Goal: Task Accomplishment & Management: Use online tool/utility

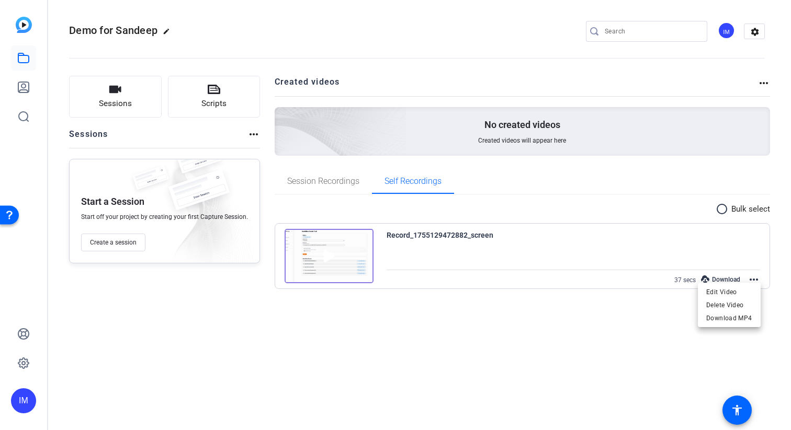
click at [125, 97] on div at bounding box center [395, 215] width 791 height 430
click at [125, 96] on button "Sessions" at bounding box center [115, 97] width 93 height 42
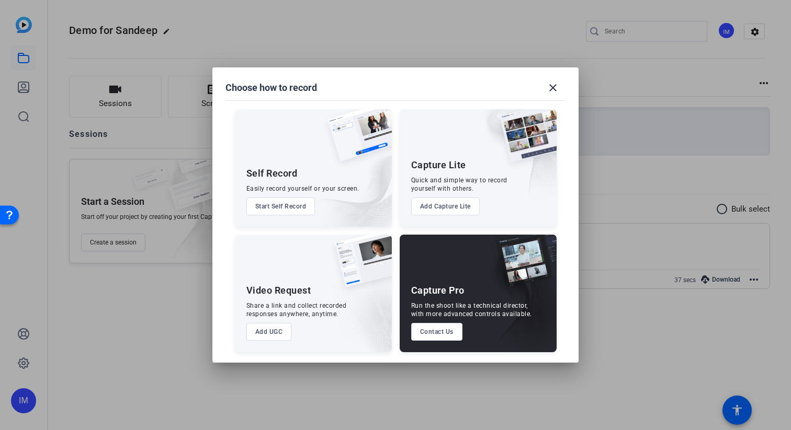
click at [287, 212] on button "Start Self Record" at bounding box center [280, 207] width 69 height 18
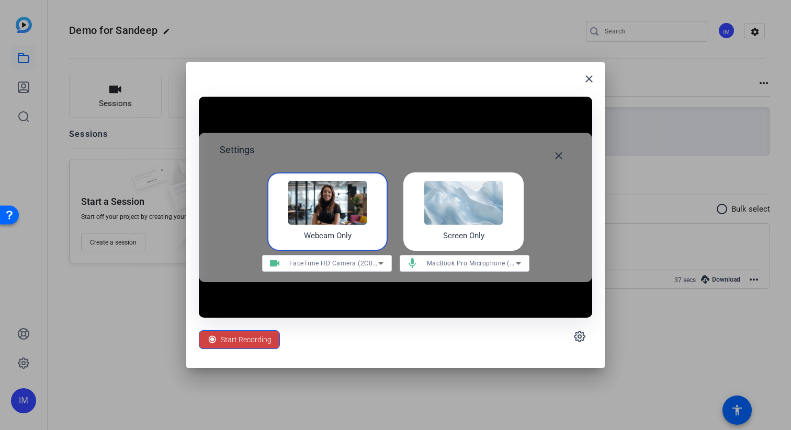
click at [448, 207] on img at bounding box center [463, 203] width 78 height 44
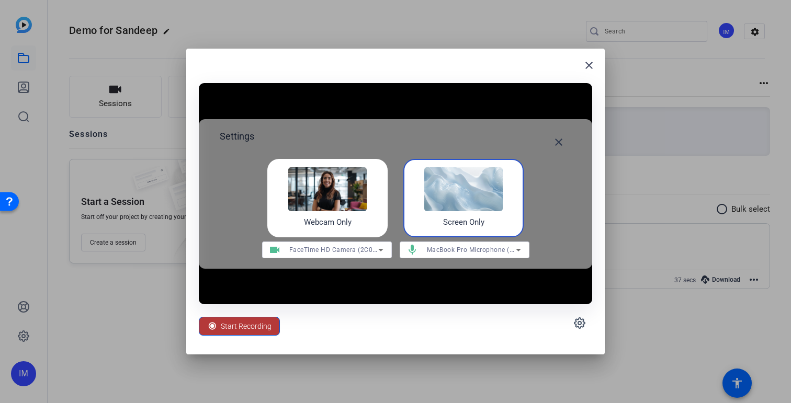
click at [235, 320] on span "Start Recording" at bounding box center [246, 326] width 51 height 20
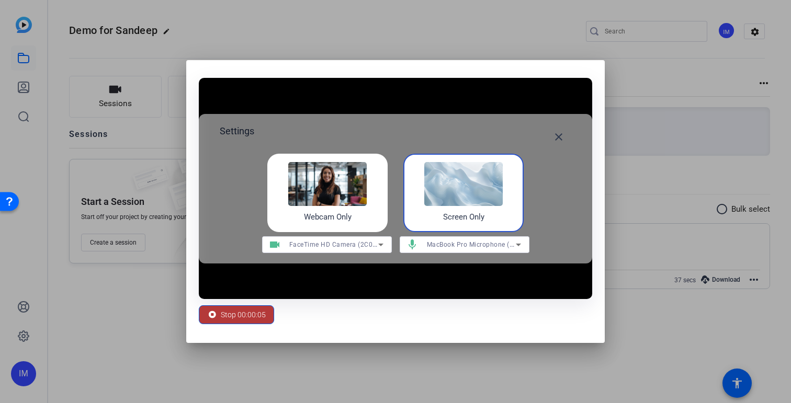
click at [230, 319] on span "Stop 00:00:05" at bounding box center [243, 315] width 45 height 20
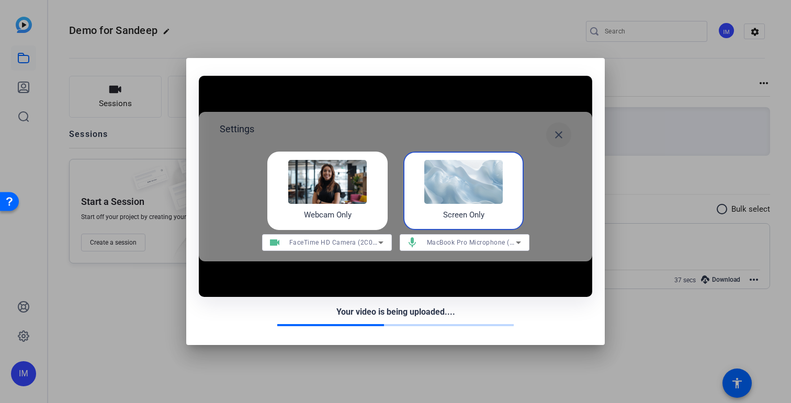
click at [554, 131] on mat-icon "close" at bounding box center [558, 135] width 13 height 13
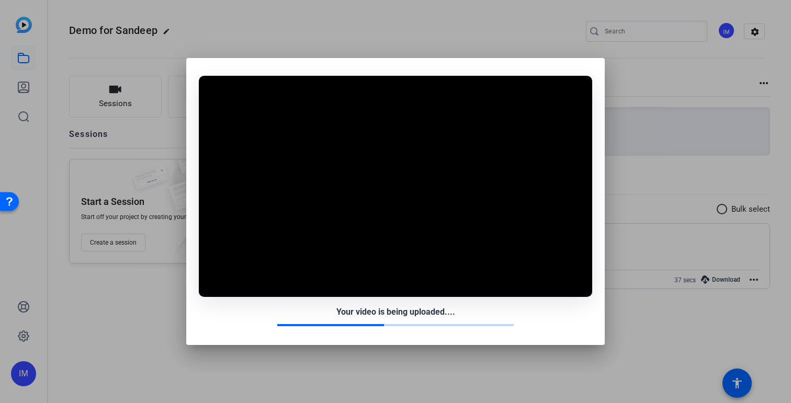
click at [149, 178] on div at bounding box center [395, 201] width 791 height 403
click at [151, 40] on div at bounding box center [395, 201] width 791 height 403
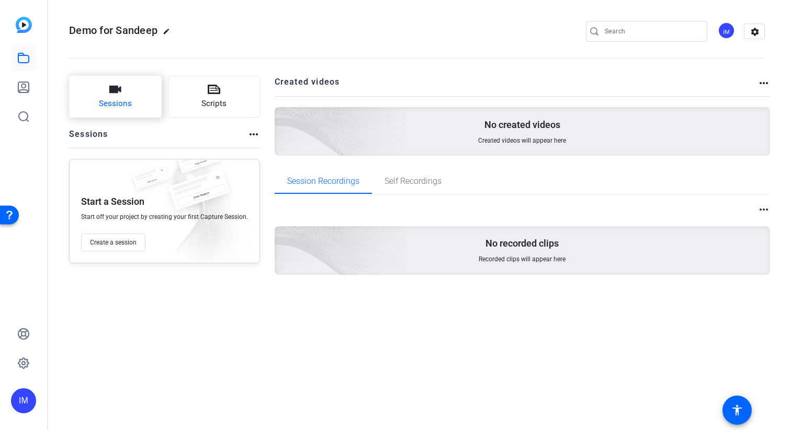
click at [111, 109] on span "Sessions" at bounding box center [115, 104] width 33 height 12
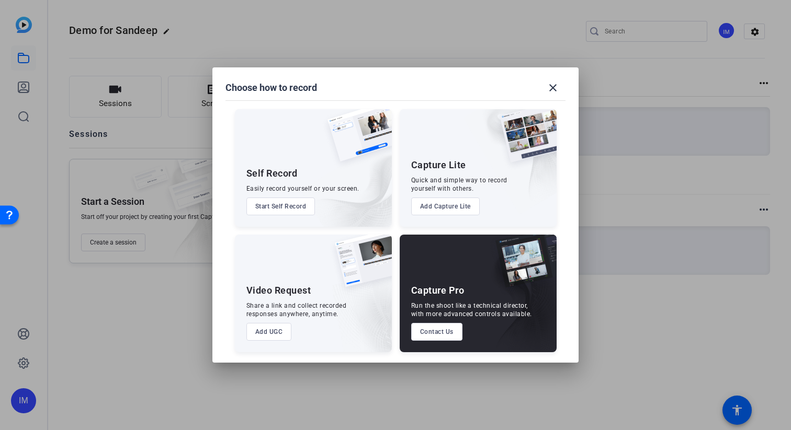
click at [285, 202] on button "Start Self Record" at bounding box center [280, 207] width 69 height 18
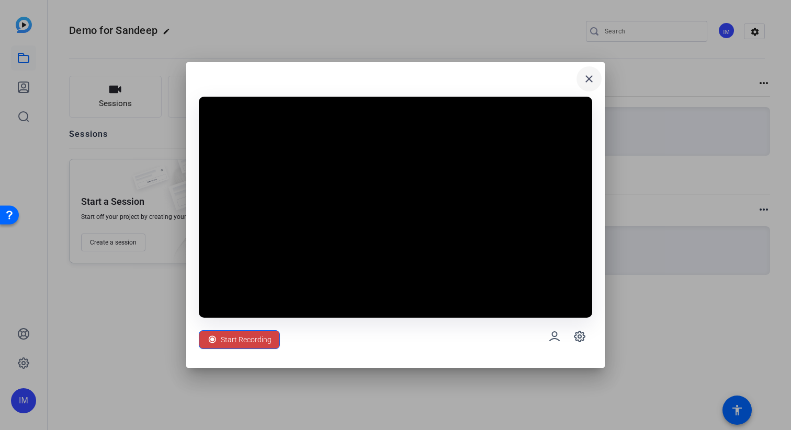
click at [594, 81] on mat-icon "close" at bounding box center [589, 79] width 13 height 13
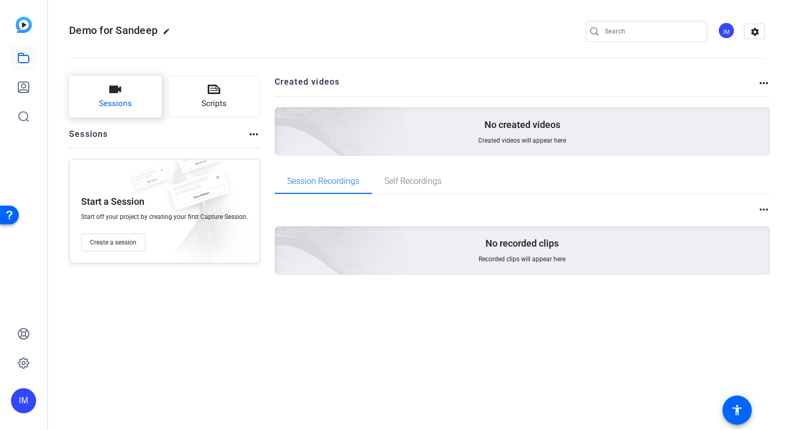
click at [116, 104] on span "Sessions" at bounding box center [115, 104] width 33 height 12
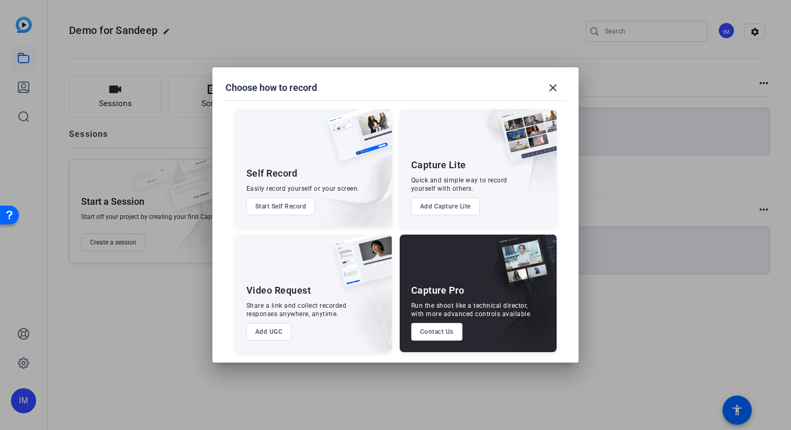
click at [296, 209] on button "Start Self Record" at bounding box center [280, 207] width 69 height 18
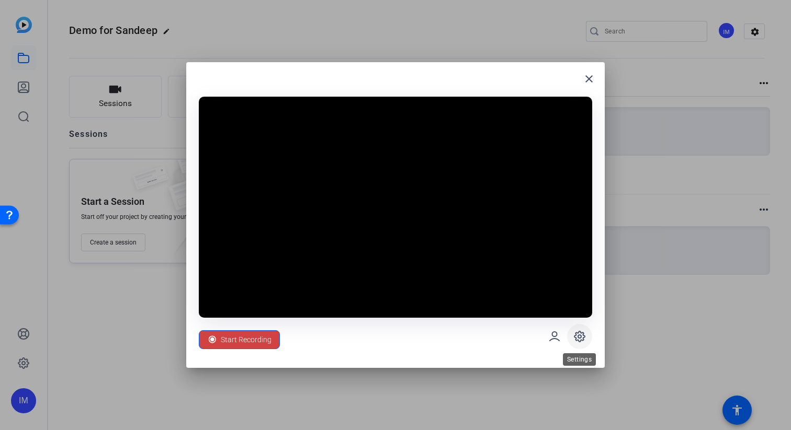
click at [586, 339] on span at bounding box center [579, 336] width 25 height 25
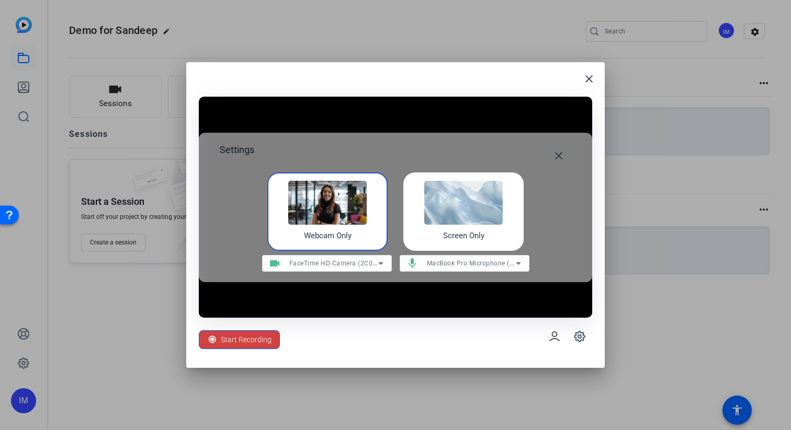
click at [457, 209] on img at bounding box center [463, 203] width 78 height 44
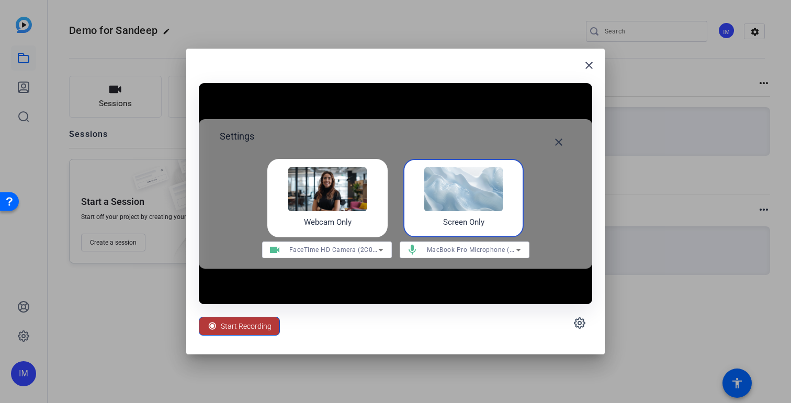
click at [251, 314] on span at bounding box center [239, 326] width 80 height 25
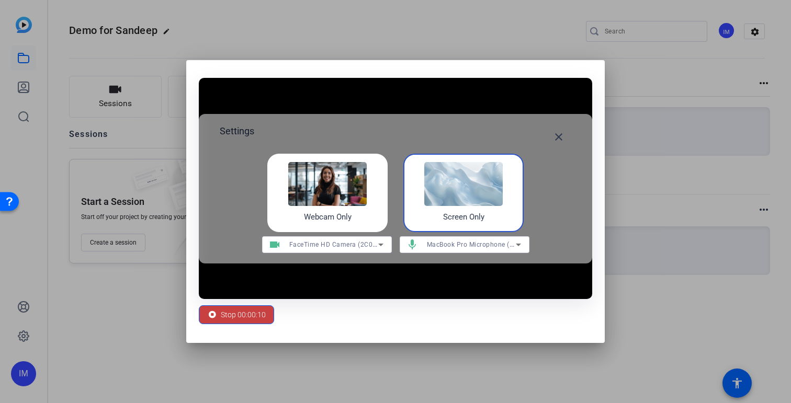
click at [263, 312] on span "Stop 00:00:10" at bounding box center [243, 315] width 45 height 20
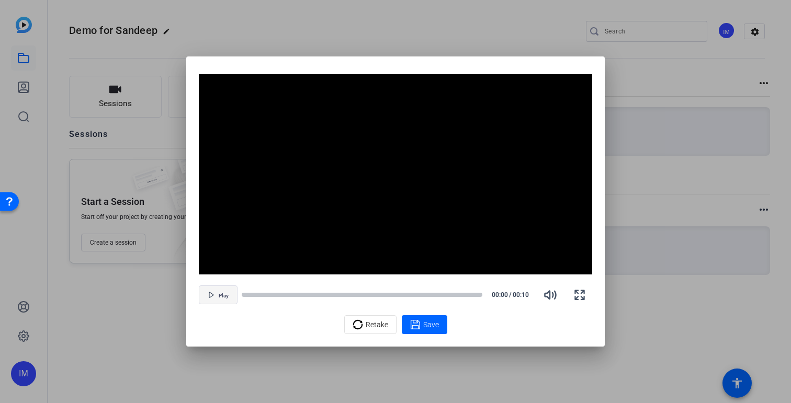
click at [219, 297] on span "Play" at bounding box center [224, 296] width 10 height 6
click at [223, 297] on span "Pause" at bounding box center [224, 296] width 14 height 6
drag, startPoint x: 256, startPoint y: 297, endPoint x: 214, endPoint y: 293, distance: 42.5
click at [214, 293] on div "Play 00:03 / 00:10" at bounding box center [395, 294] width 393 height 25
drag, startPoint x: 308, startPoint y: 296, endPoint x: 229, endPoint y: 291, distance: 79.7
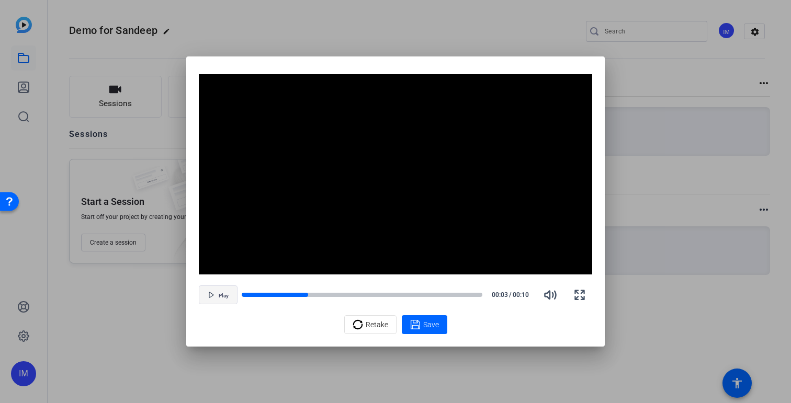
click at [229, 291] on div "Play 00:03 / 00:10" at bounding box center [395, 294] width 393 height 25
drag, startPoint x: 311, startPoint y: 294, endPoint x: 258, endPoint y: 295, distance: 53.3
click at [258, 295] on div at bounding box center [362, 294] width 241 height 7
click at [374, 322] on span "Retake" at bounding box center [377, 325] width 22 height 20
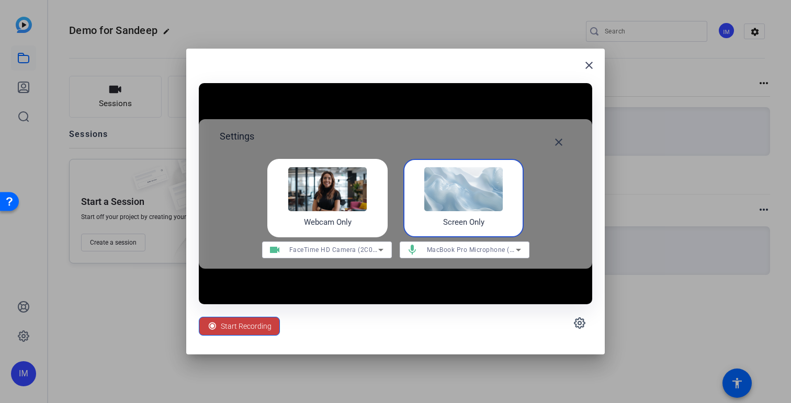
click at [259, 323] on span "Start Recording" at bounding box center [246, 326] width 51 height 20
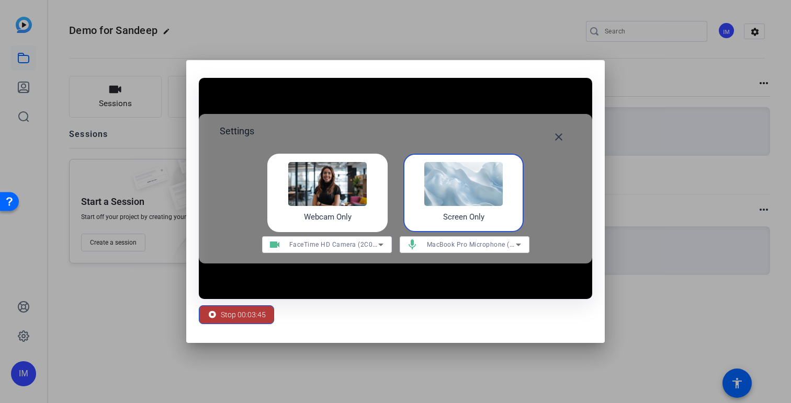
click at [257, 317] on span "Stop 00:03:45" at bounding box center [243, 315] width 45 height 20
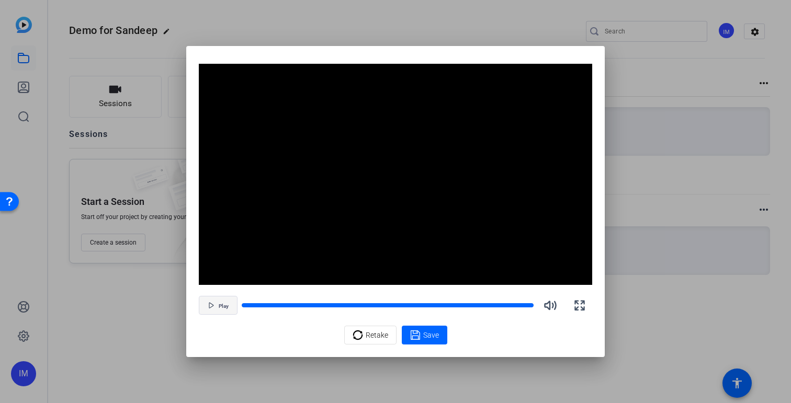
click at [220, 305] on span "Play" at bounding box center [224, 306] width 10 height 6
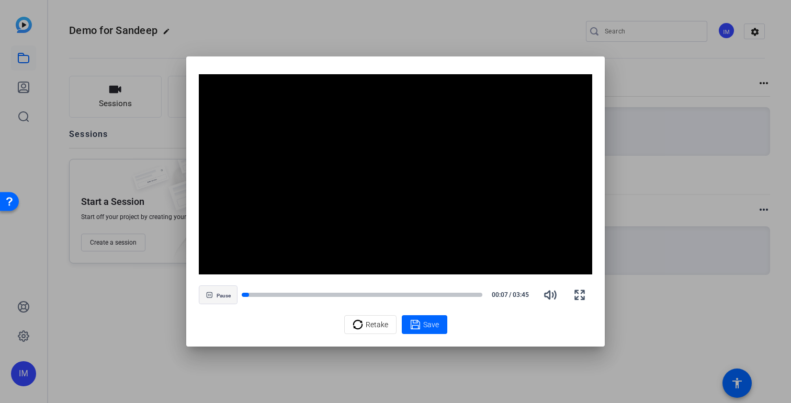
drag, startPoint x: 246, startPoint y: 293, endPoint x: 229, endPoint y: 294, distance: 17.8
click at [229, 294] on div "Pause 00:07 / 03:45" at bounding box center [395, 294] width 393 height 25
click at [425, 317] on span at bounding box center [425, 324] width 46 height 25
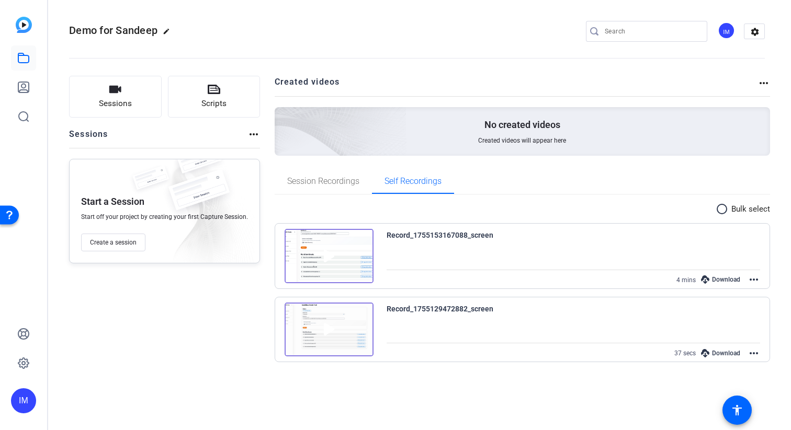
click at [327, 258] on img at bounding box center [329, 256] width 89 height 54
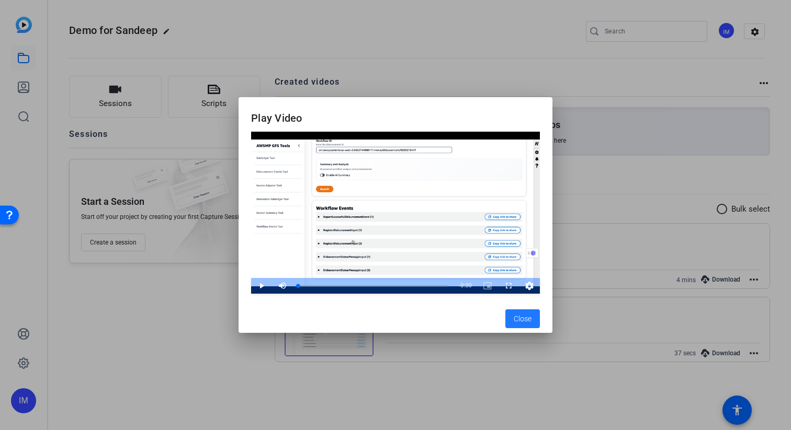
click at [467, 337] on div at bounding box center [395, 215] width 791 height 430
click at [521, 323] on span "Close" at bounding box center [523, 319] width 18 height 11
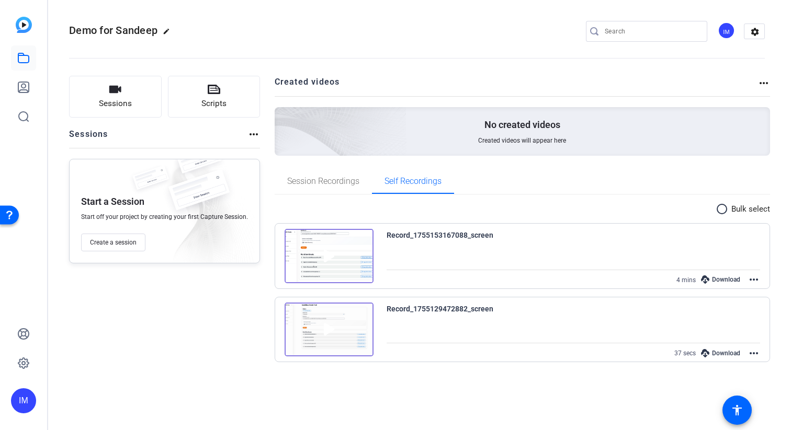
click at [723, 281] on div "Download" at bounding box center [721, 280] width 50 height 14
click at [758, 280] on mat-icon "more_horiz" at bounding box center [753, 280] width 13 height 13
click at [724, 317] on span "Download MP4" at bounding box center [729, 318] width 46 height 13
